Goal: Information Seeking & Learning: Learn about a topic

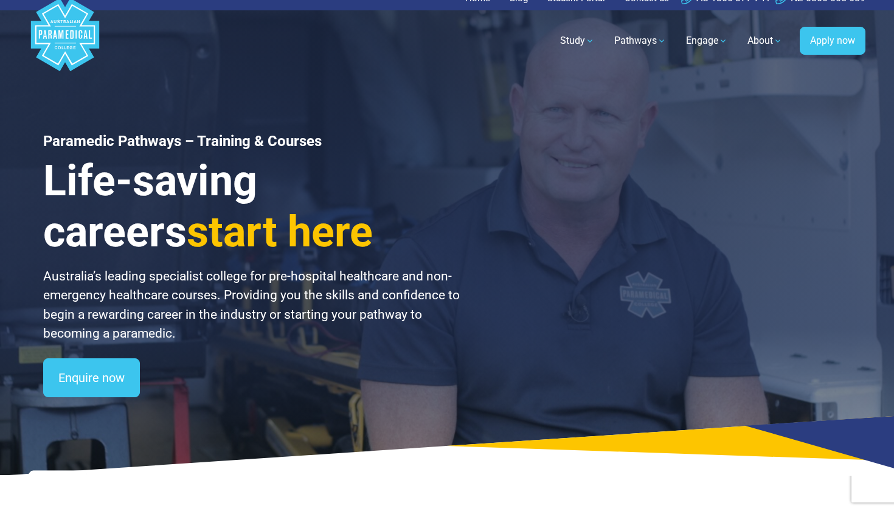
scroll to position [19, 0]
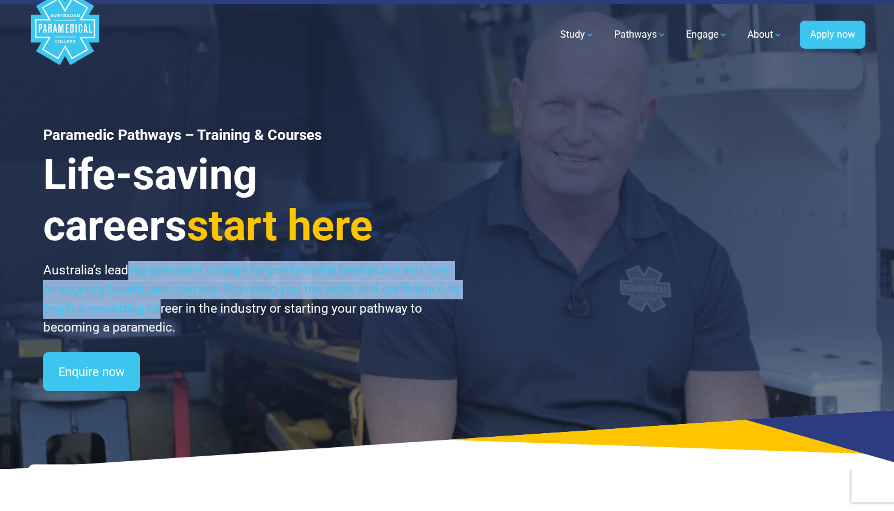
drag, startPoint x: 130, startPoint y: 269, endPoint x: 159, endPoint y: 310, distance: 50.1
click at [159, 310] on p "Australia’s leading specialist college for pre-hospital healthcare and non-emer…" at bounding box center [252, 299] width 419 height 77
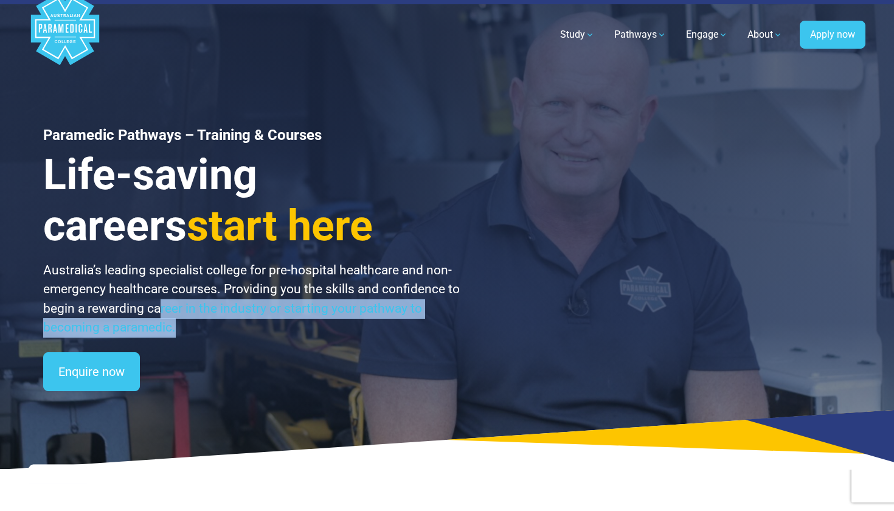
drag, startPoint x: 162, startPoint y: 306, endPoint x: 177, endPoint y: 324, distance: 23.8
click at [177, 324] on p "Australia’s leading specialist college for pre-hospital healthcare and non-emer…" at bounding box center [252, 299] width 419 height 77
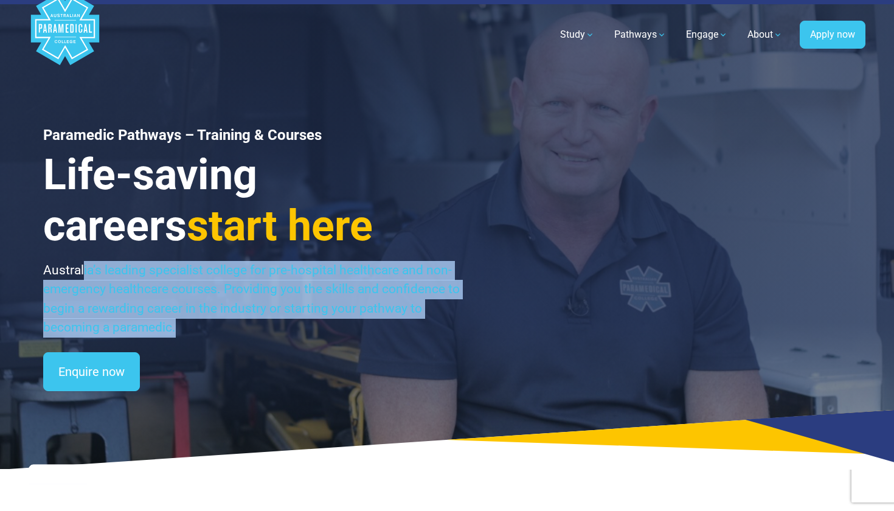
drag, startPoint x: 186, startPoint y: 327, endPoint x: 83, endPoint y: 270, distance: 118.2
click at [83, 270] on p "Australia’s leading specialist college for pre-hospital healthcare and non-emer…" at bounding box center [252, 299] width 419 height 77
click at [88, 292] on p "Australia’s leading specialist college for pre-hospital healthcare and non-emer…" at bounding box center [252, 299] width 419 height 77
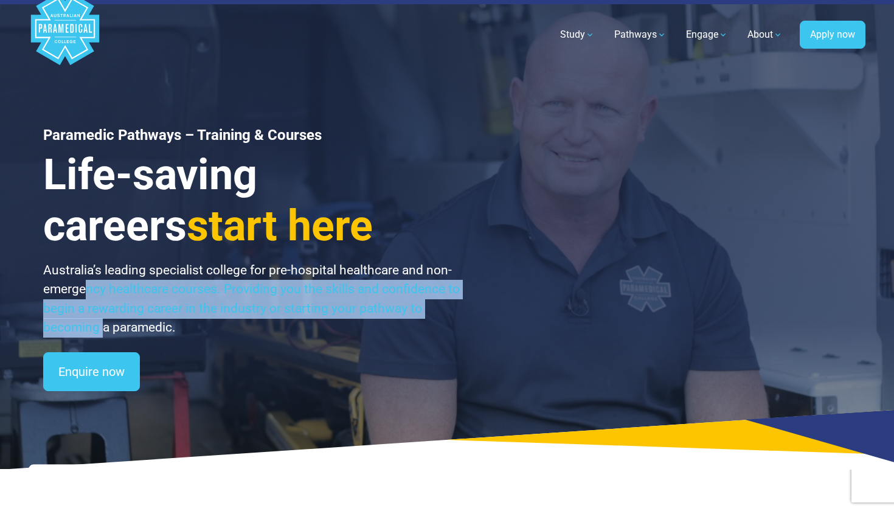
drag, startPoint x: 88, startPoint y: 291, endPoint x: 105, endPoint y: 318, distance: 31.4
click at [105, 318] on p "Australia’s leading specialist college for pre-hospital healthcare and non-emer…" at bounding box center [252, 299] width 419 height 77
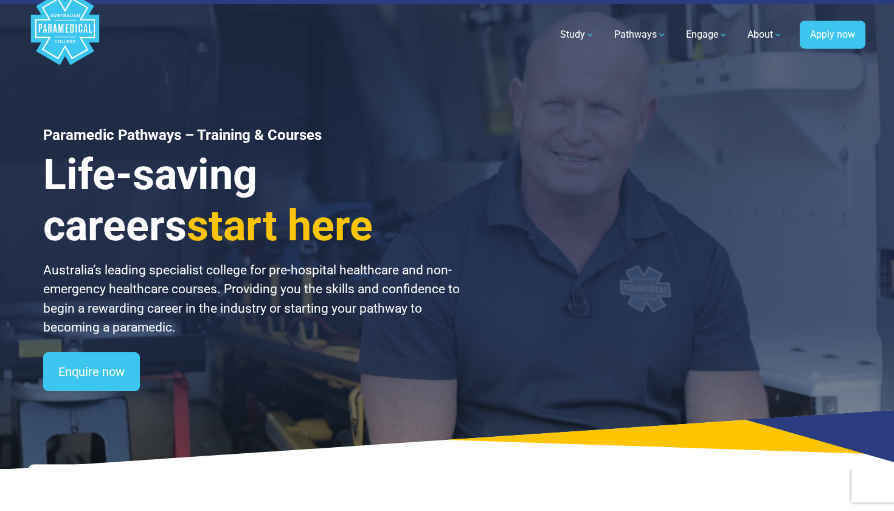
click at [154, 337] on div "Paramedic Pathways – Training & Courses Life-saving careers start here Australi…" at bounding box center [252, 259] width 419 height 265
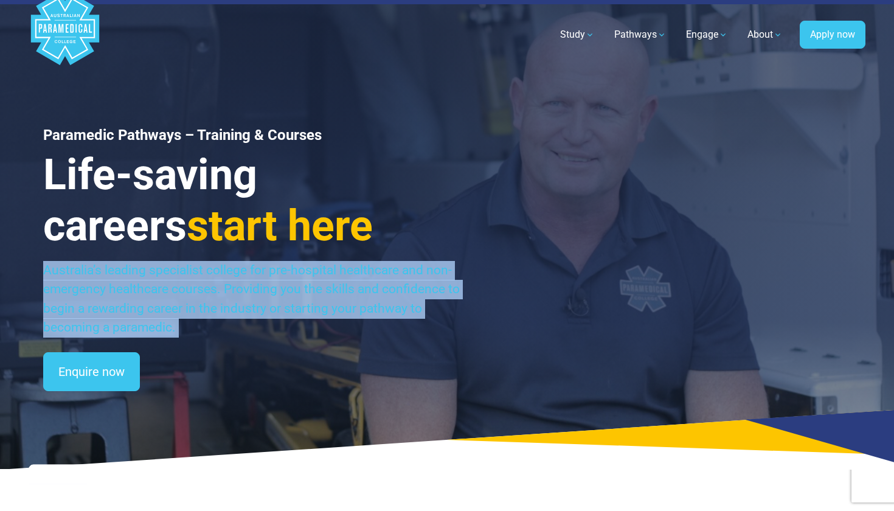
drag, startPoint x: 182, startPoint y: 336, endPoint x: 89, endPoint y: 253, distance: 124.9
click at [89, 252] on div "Paramedic Pathways – Training & Courses Life-saving careers start here Australi…" at bounding box center [252, 259] width 419 height 265
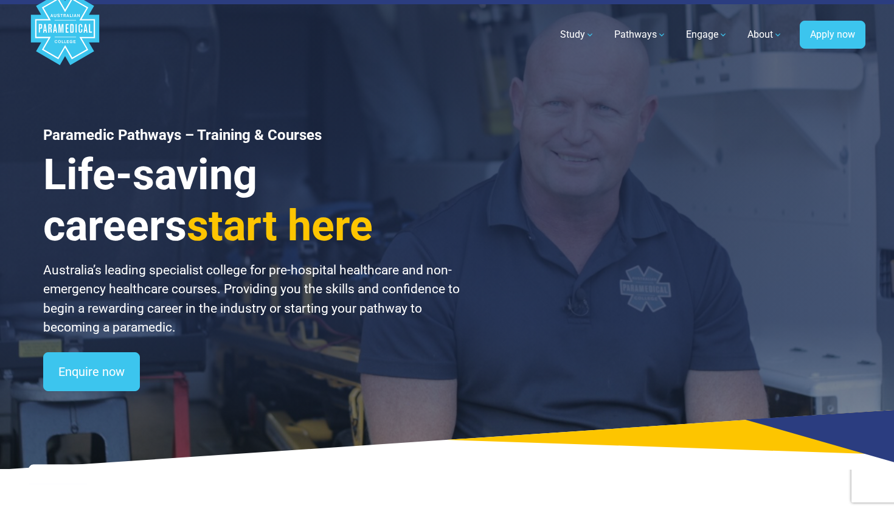
click at [355, 327] on p "Australia’s leading specialist college for pre-hospital healthcare and non-emer…" at bounding box center [252, 299] width 419 height 77
